Goal: Transaction & Acquisition: Purchase product/service

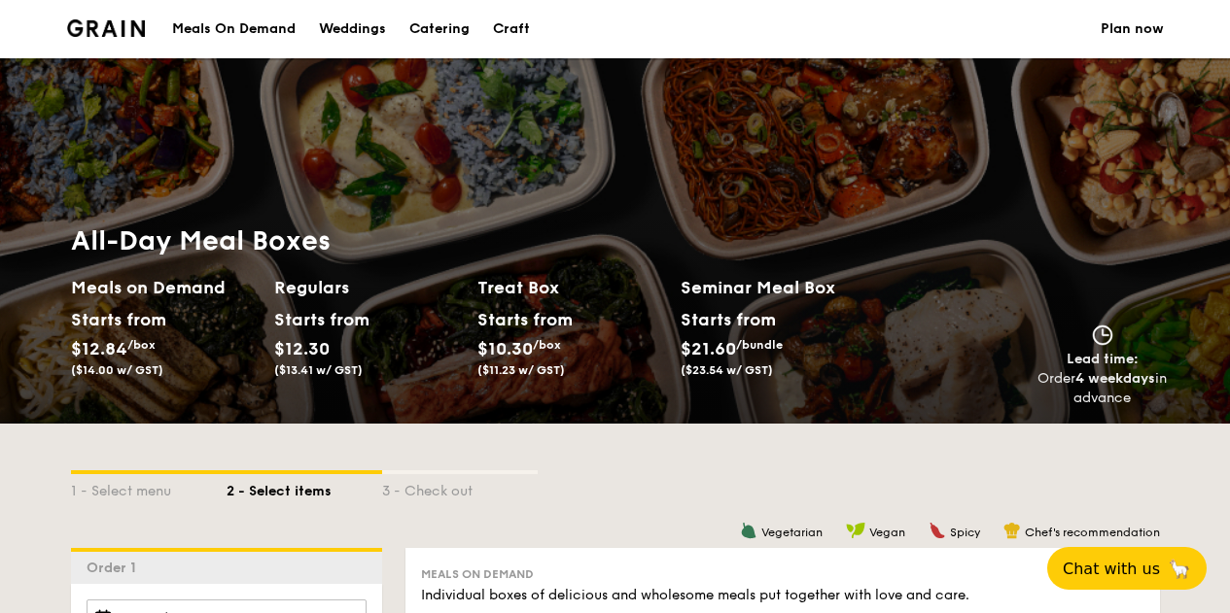
click at [221, 24] on div "Meals On Demand" at bounding box center [233, 29] width 123 height 58
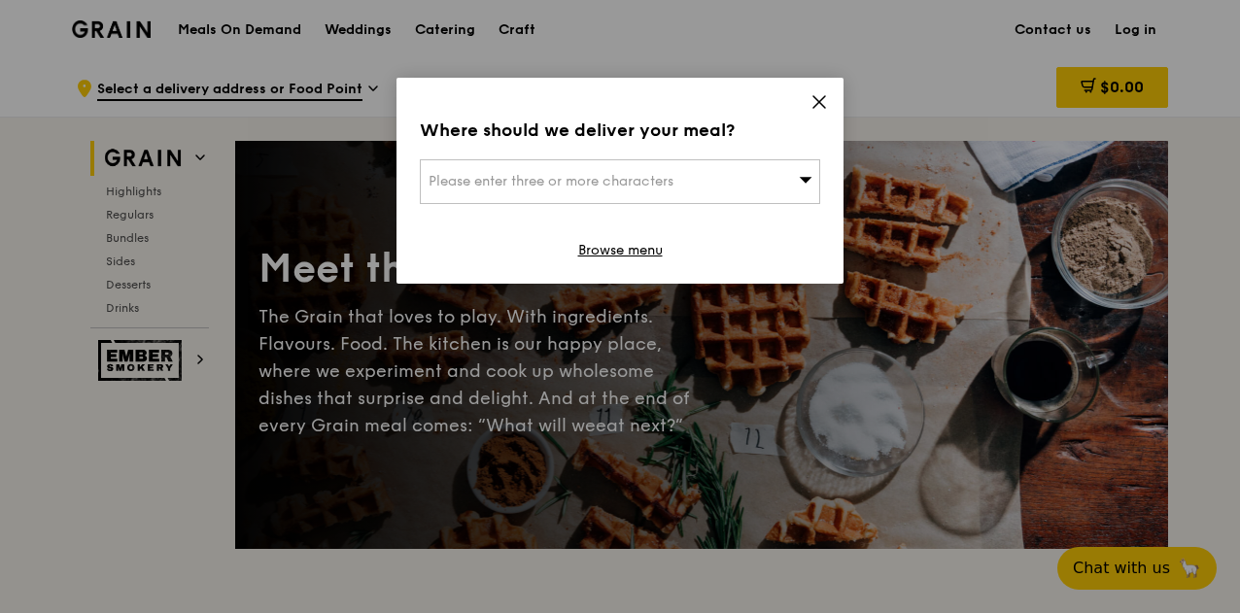
click at [825, 101] on icon at bounding box center [819, 101] width 17 height 17
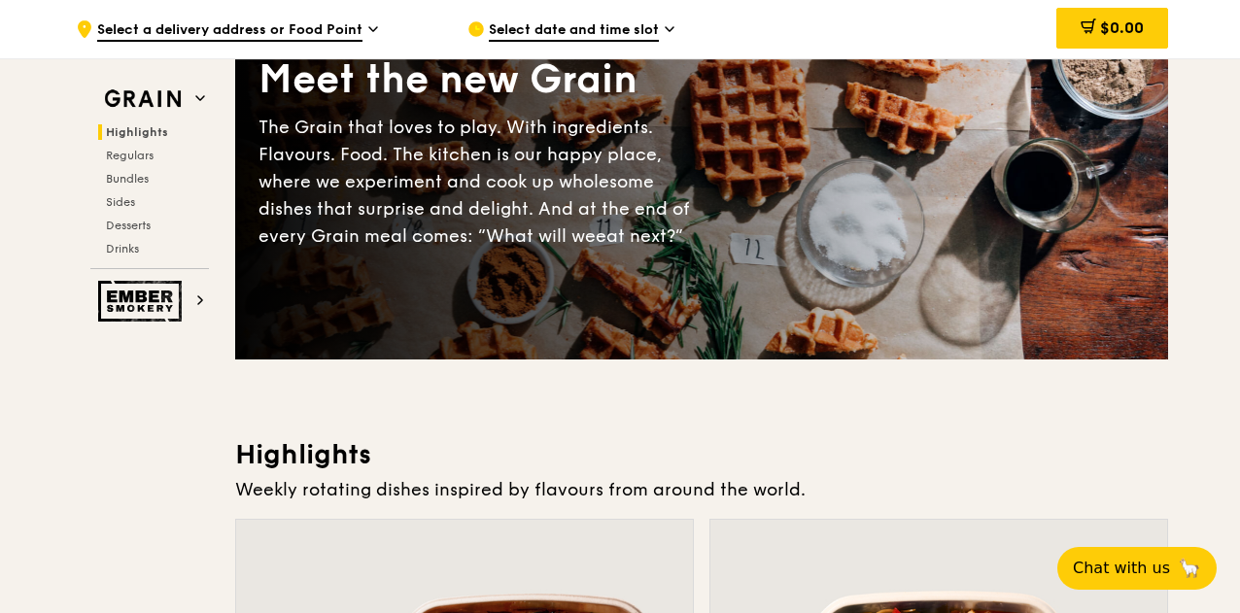
scroll to position [583, 0]
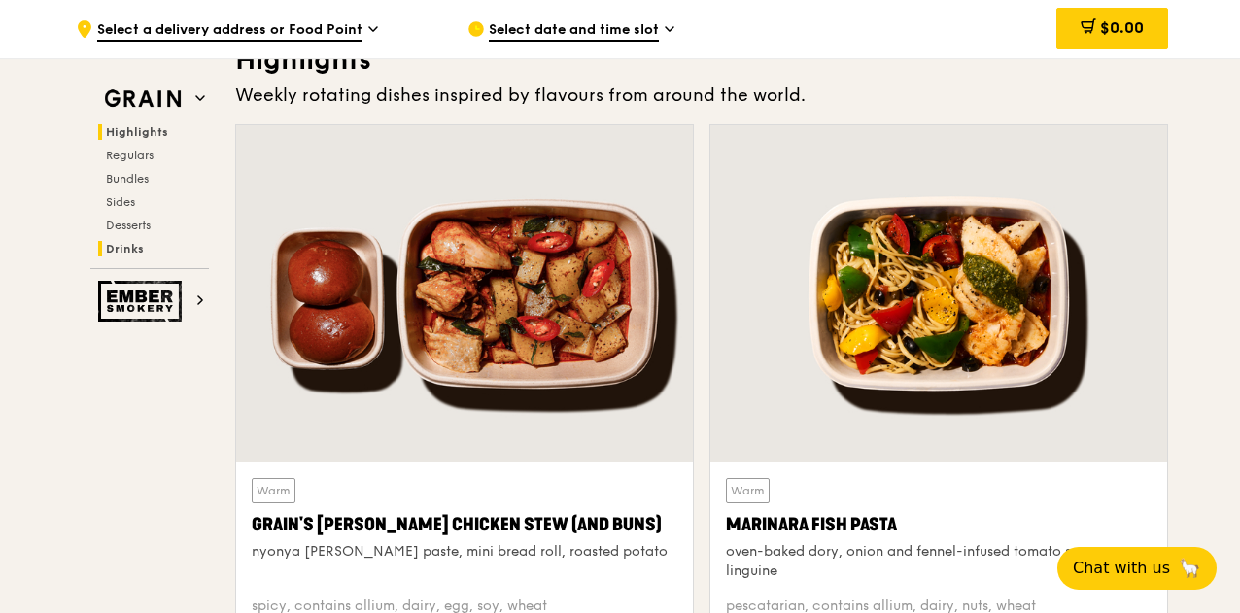
click at [126, 255] on span "Drinks" at bounding box center [125, 249] width 38 height 14
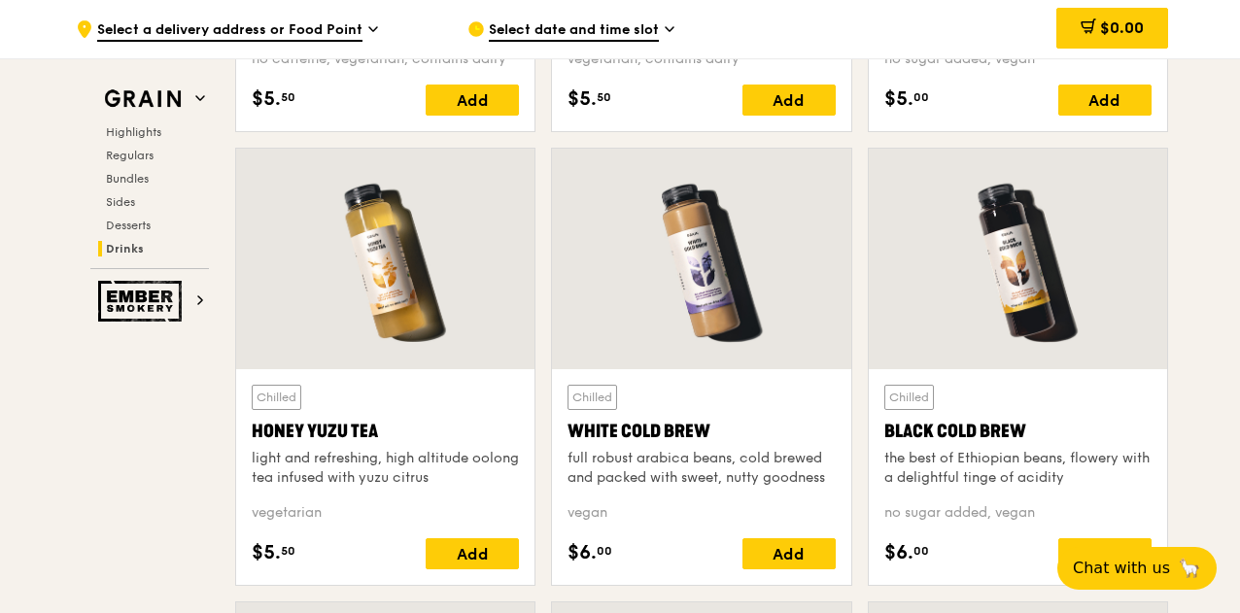
scroll to position [7102, 0]
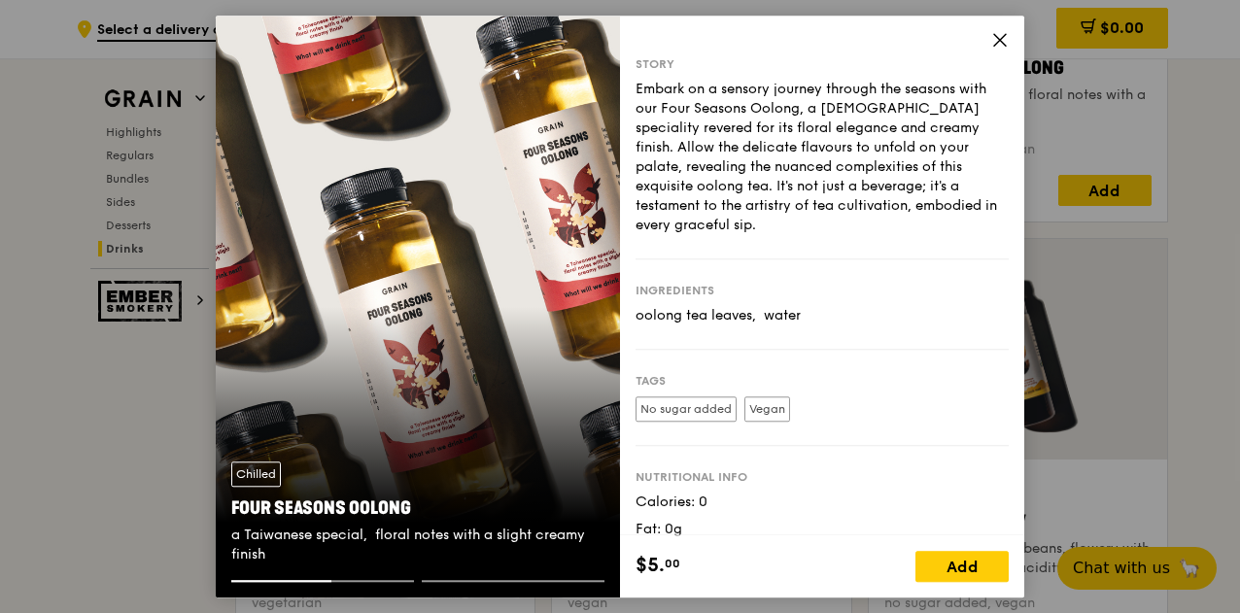
click at [999, 43] on icon at bounding box center [1000, 39] width 17 height 17
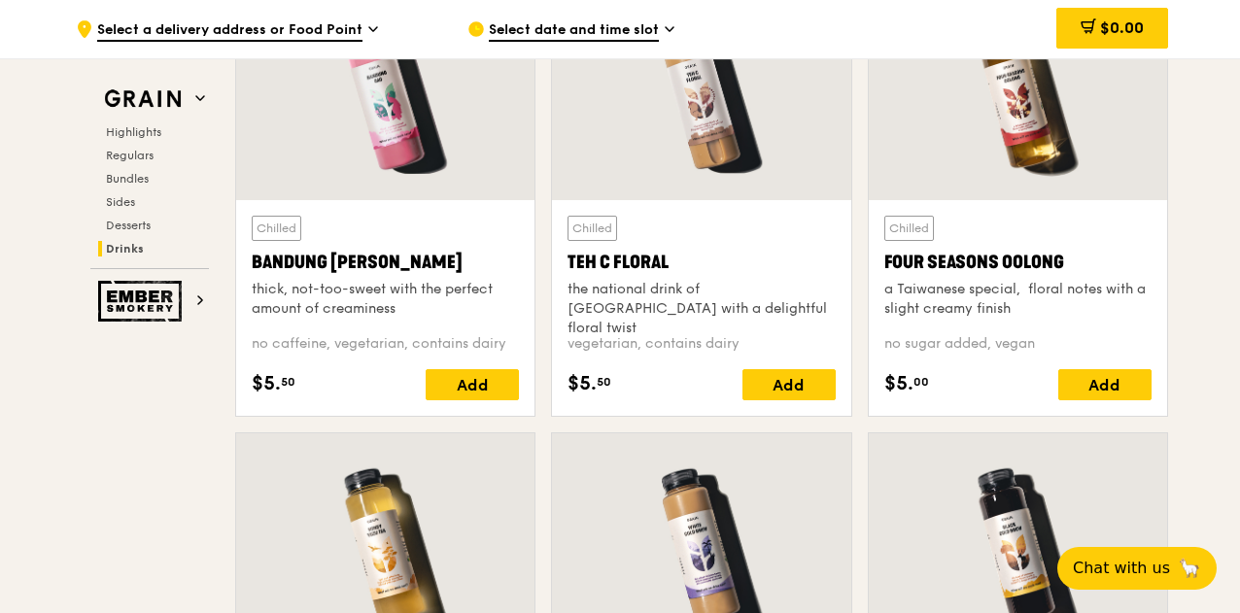
click at [1106, 213] on div "Chilled Four Seasons Oolong a Taiwanese special,  floral notes with a slight cr…" at bounding box center [1018, 308] width 298 height 216
drag, startPoint x: 1070, startPoint y: 159, endPoint x: 1047, endPoint y: 129, distance: 38.1
click at [1047, 129] on div at bounding box center [1018, 90] width 298 height 221
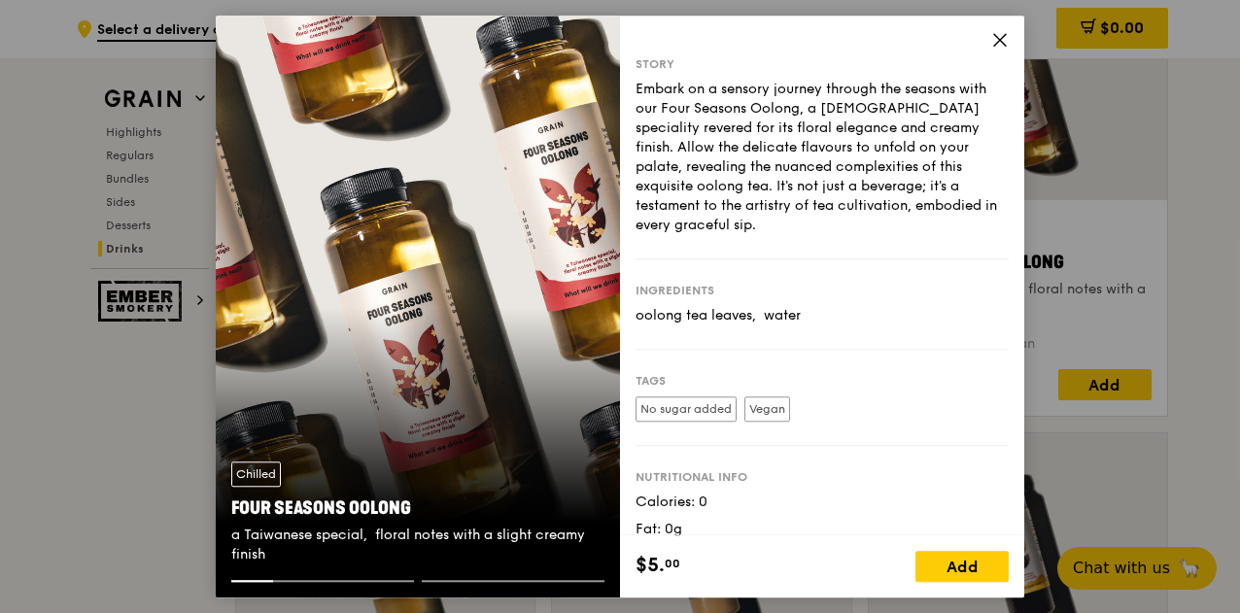
click at [1169, 311] on div "Chilled Four Seasons Oolong a Taiwanese special,  floral notes with a slight cr…" at bounding box center [620, 306] width 1240 height 613
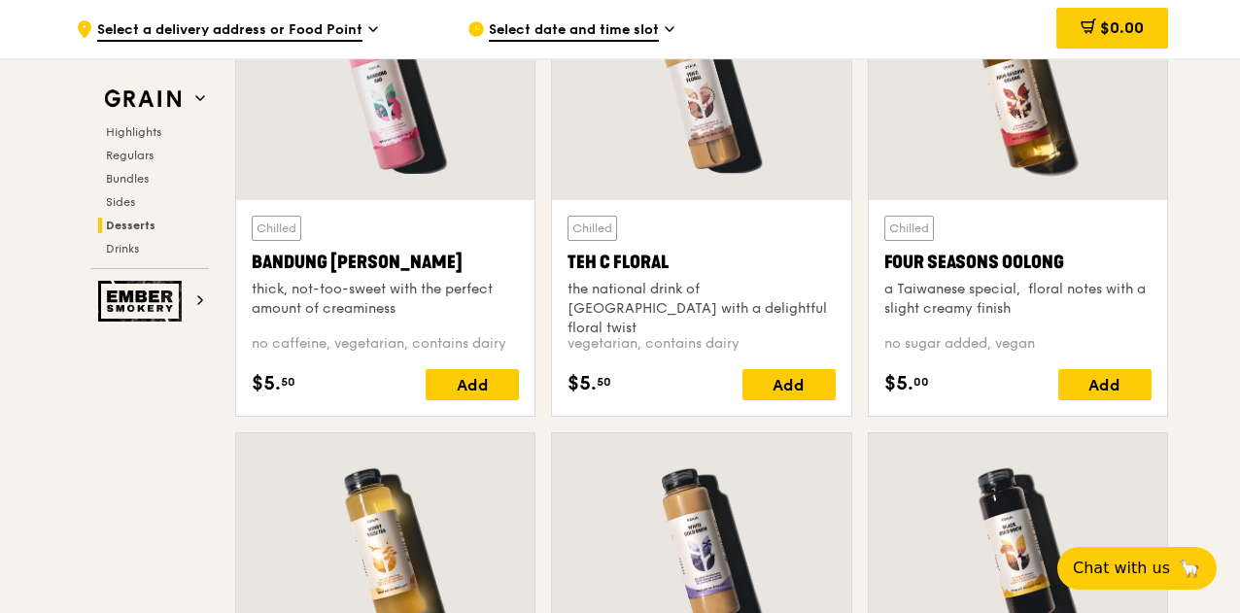
click at [991, 200] on div at bounding box center [1018, 90] width 298 height 221
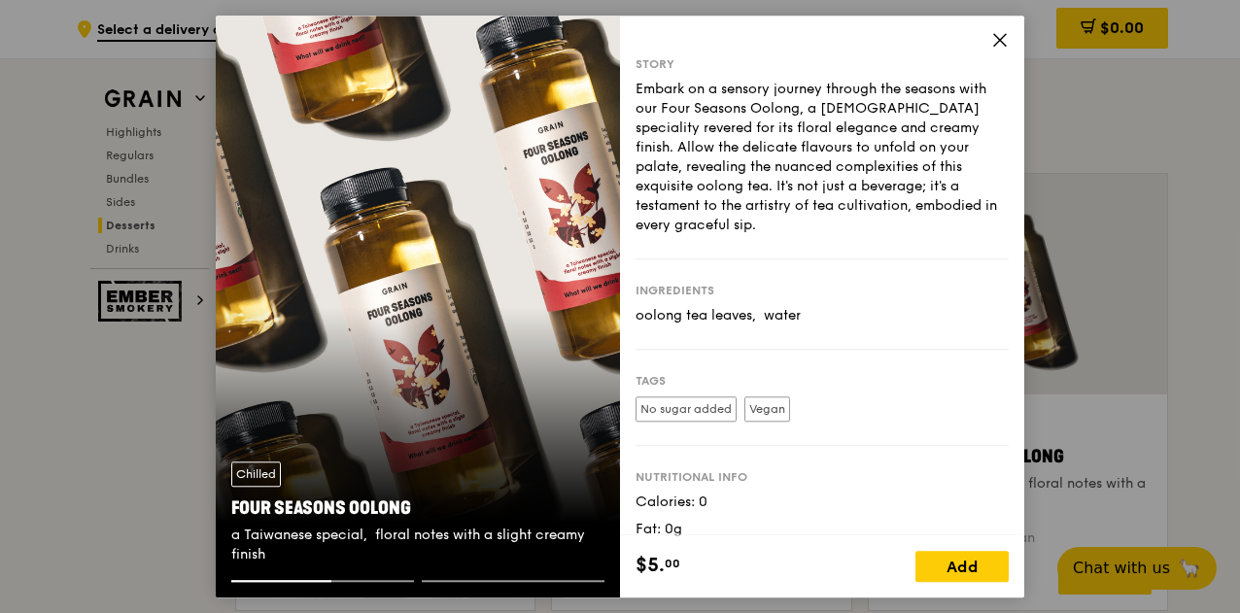
scroll to position [74, 0]
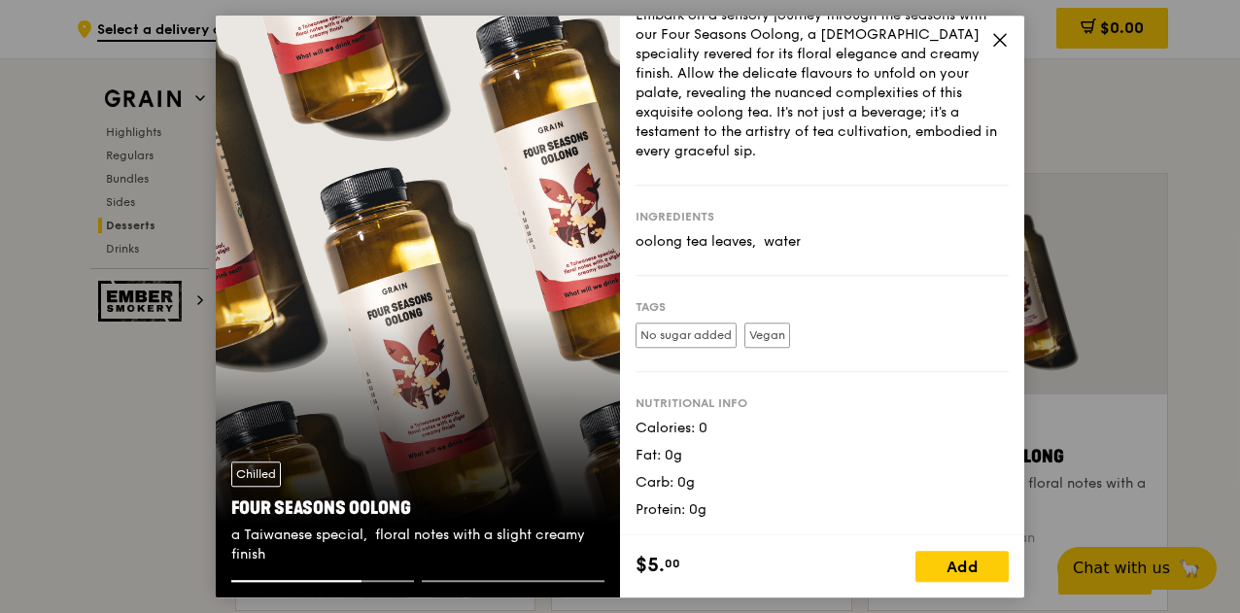
click at [1009, 41] on div "Story Embark on a sensory journey through the seasons with our Four Seasons Ool…" at bounding box center [822, 276] width 404 height 520
click at [1006, 37] on icon at bounding box center [1000, 39] width 17 height 17
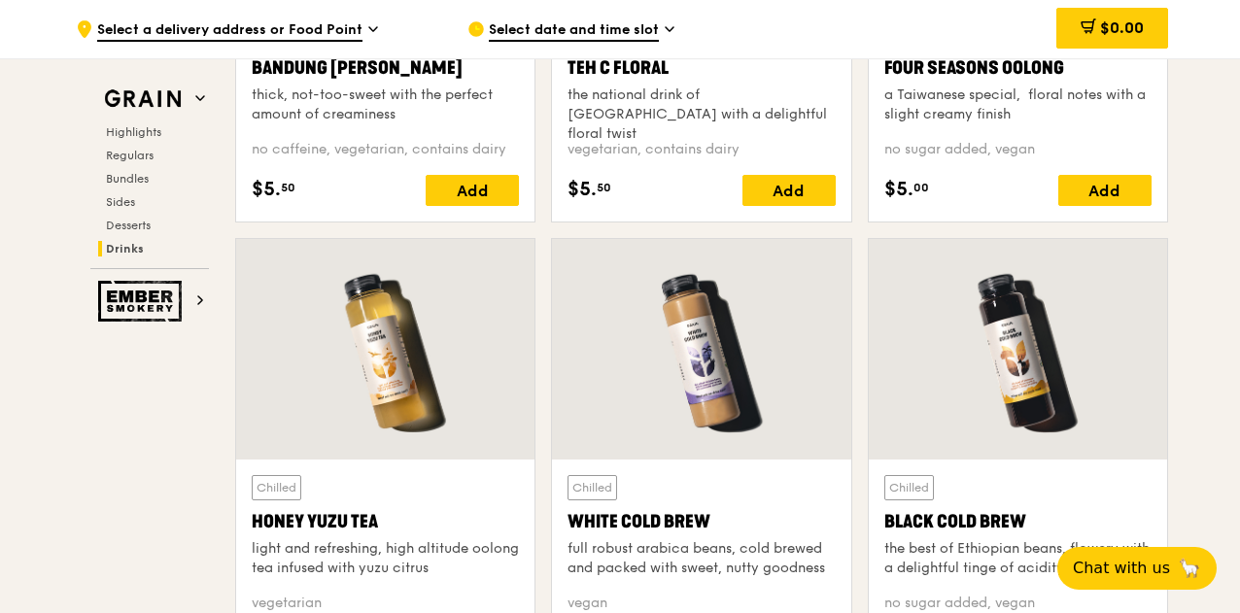
scroll to position [7199, 0]
